Goal: Task Accomplishment & Management: Manage account settings

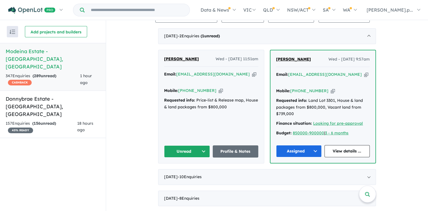
scroll to position [228, 0]
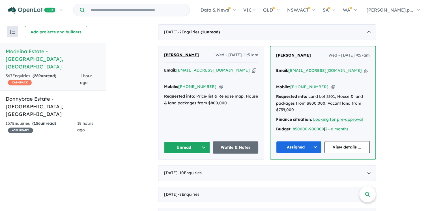
click at [181, 142] on button "Unread" at bounding box center [187, 148] width 46 height 12
click at [183, 168] on button "Assigned" at bounding box center [188, 174] width 49 height 13
